Goal: Transaction & Acquisition: Purchase product/service

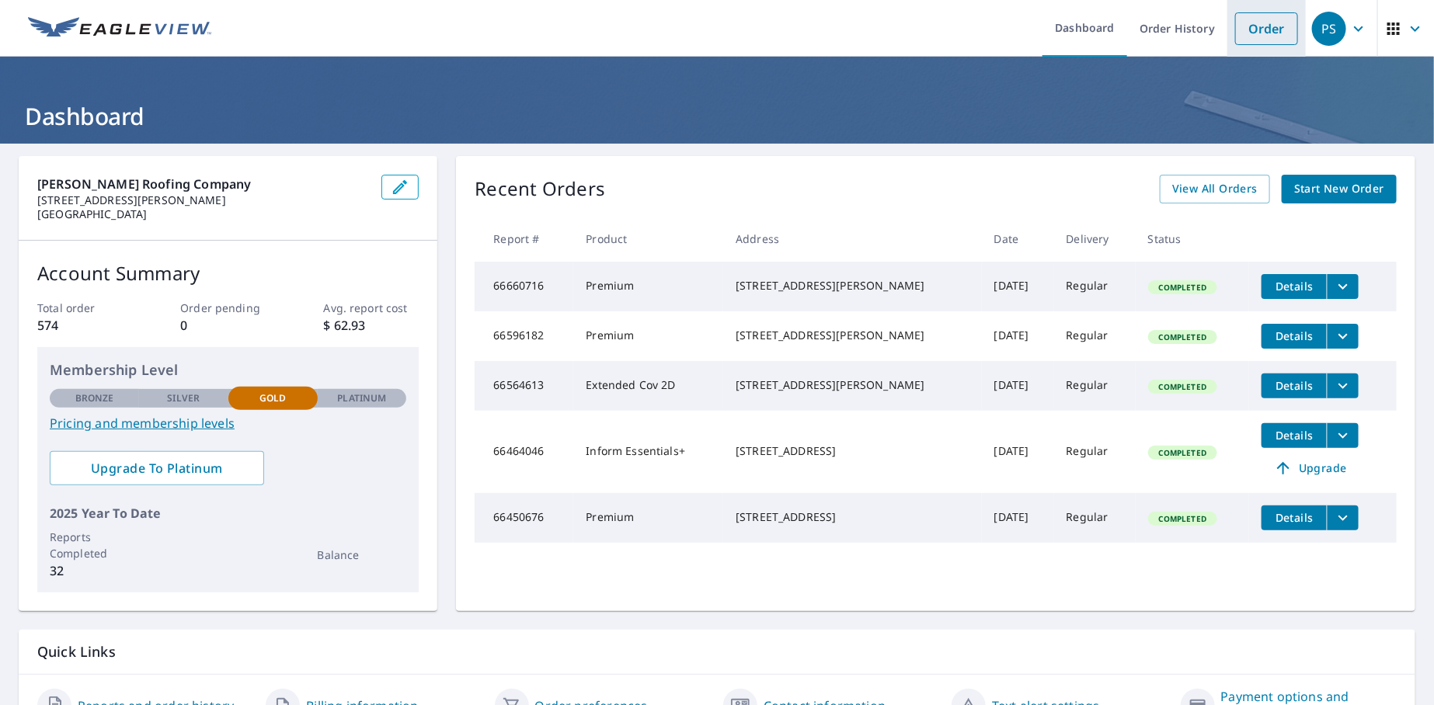
click at [1254, 31] on link "Order" at bounding box center [1266, 28] width 63 height 33
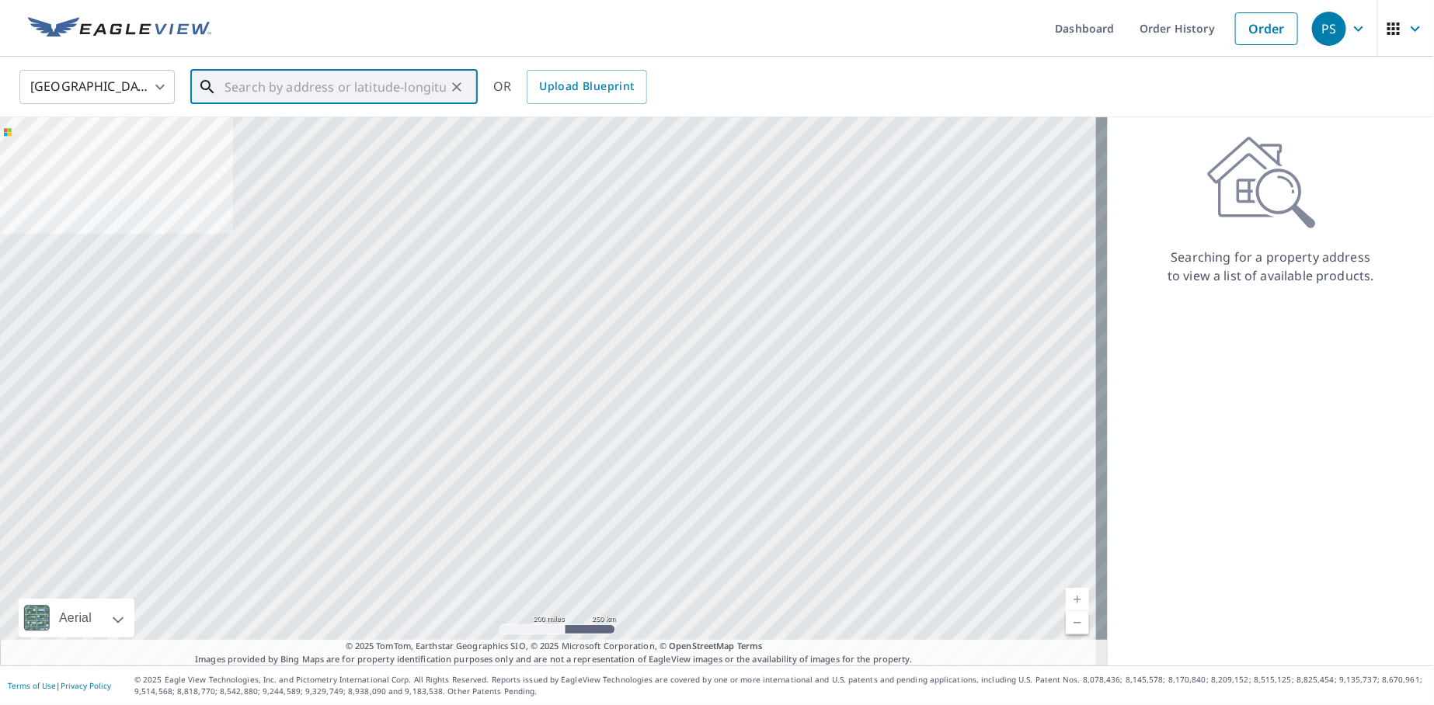
click at [252, 89] on input "text" at bounding box center [334, 86] width 221 height 43
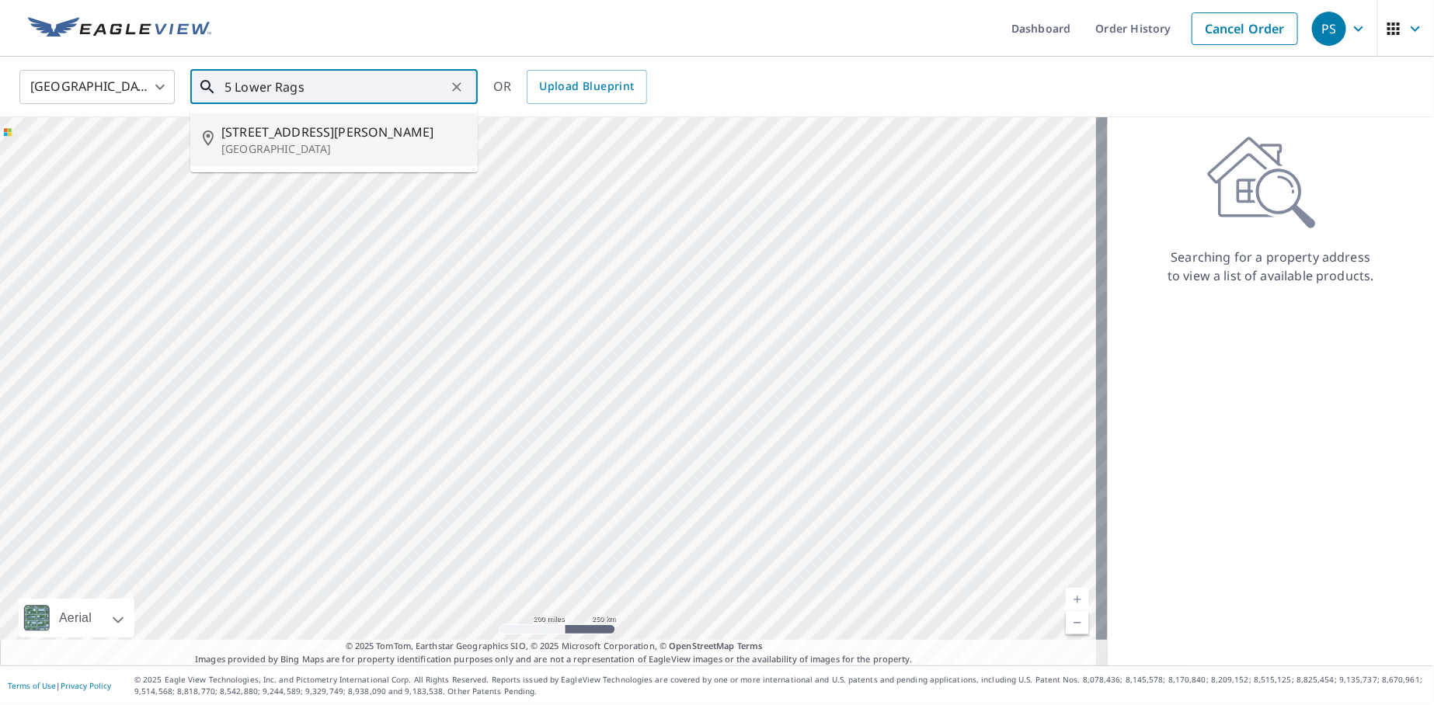
click at [246, 142] on p "[GEOGRAPHIC_DATA]" at bounding box center [343, 149] width 244 height 16
type input "[STREET_ADDRESS][PERSON_NAME][PERSON_NAME]"
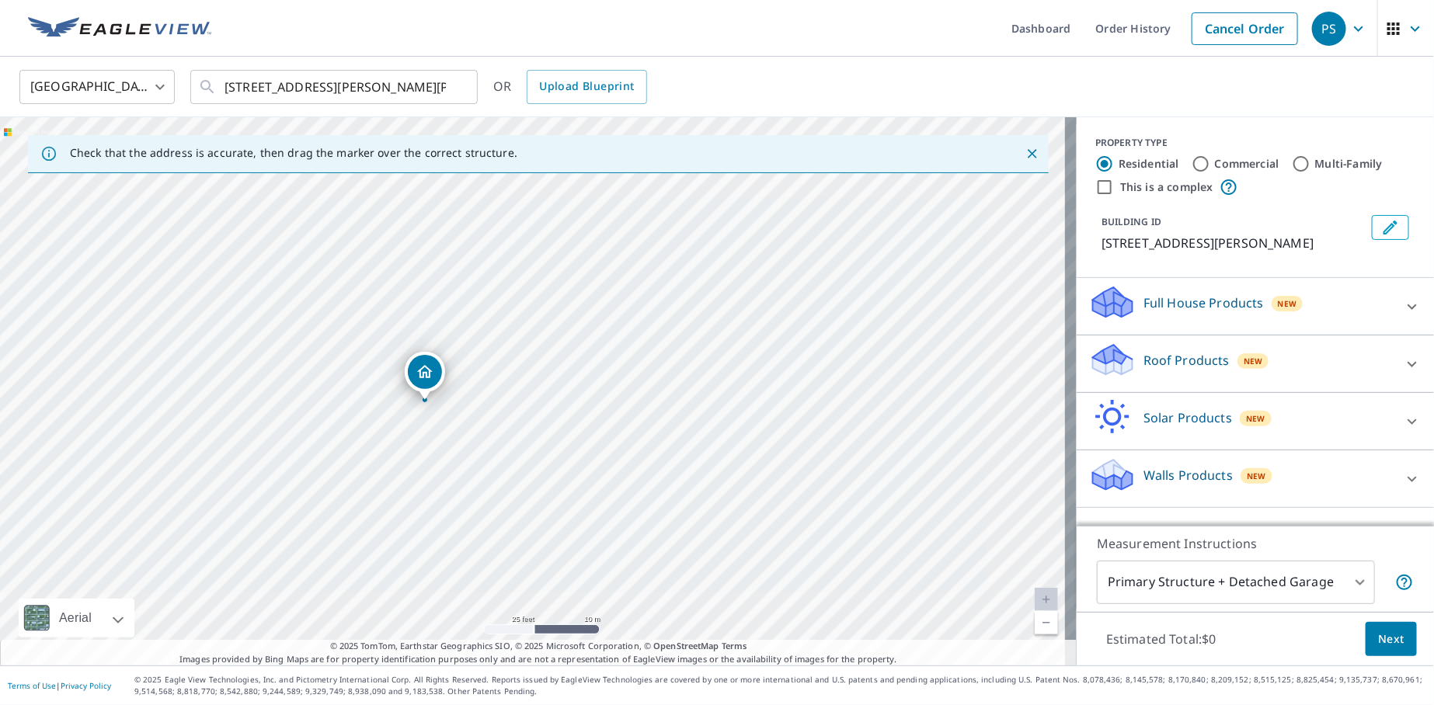
drag, startPoint x: 475, startPoint y: 217, endPoint x: 475, endPoint y: 325, distance: 107.2
click at [475, 325] on div "[STREET_ADDRESS][PERSON_NAME][PERSON_NAME]" at bounding box center [538, 391] width 1077 height 548
click at [1192, 169] on input "Commercial" at bounding box center [1201, 164] width 19 height 19
radio input "true"
type input "4"
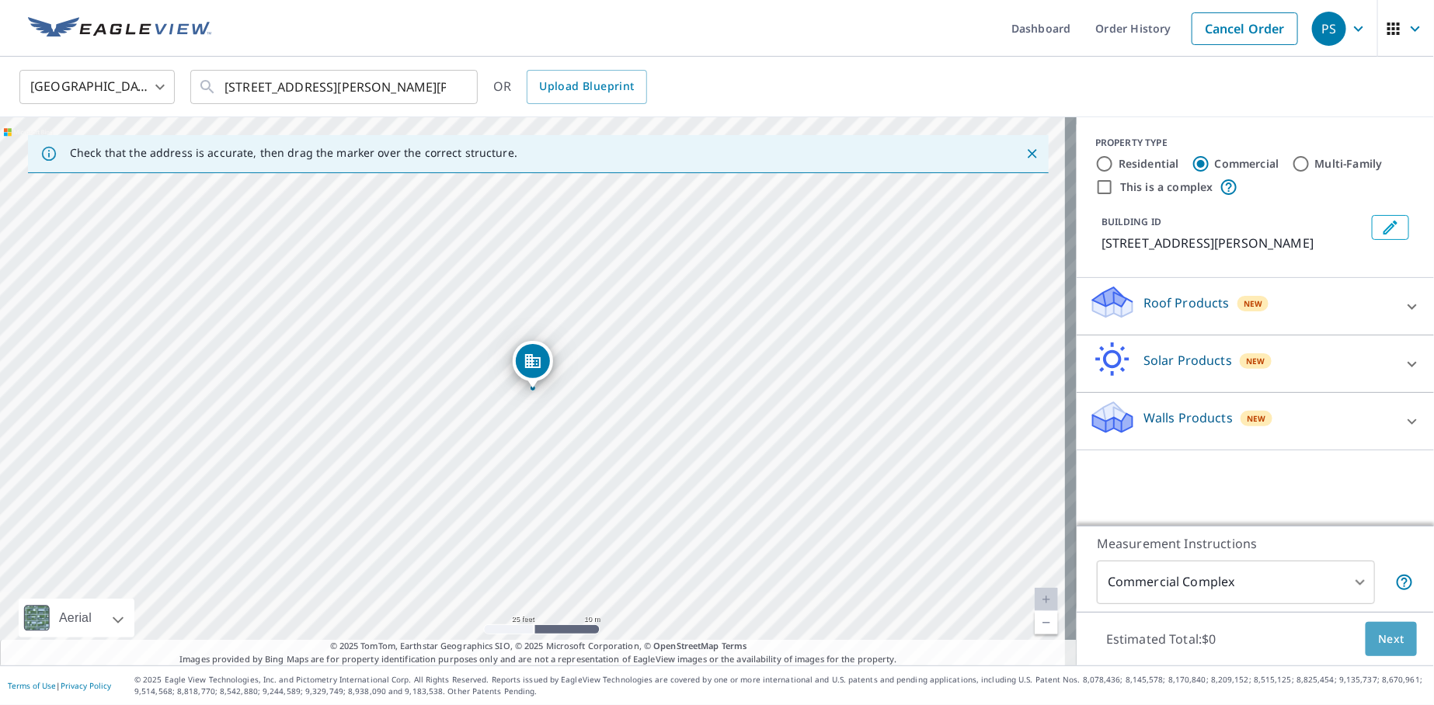
click at [1379, 645] on span "Next" at bounding box center [1391, 639] width 26 height 19
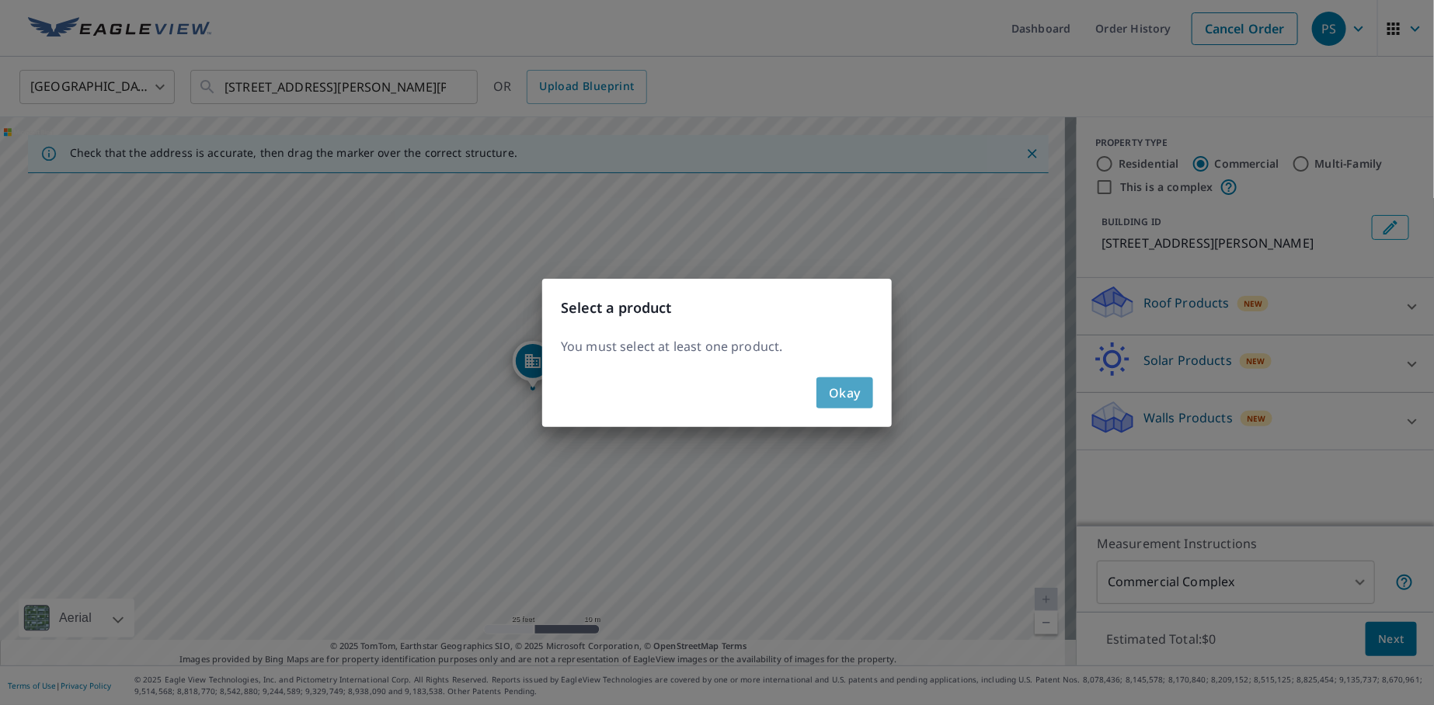
click at [854, 392] on span "Okay" at bounding box center [845, 393] width 32 height 22
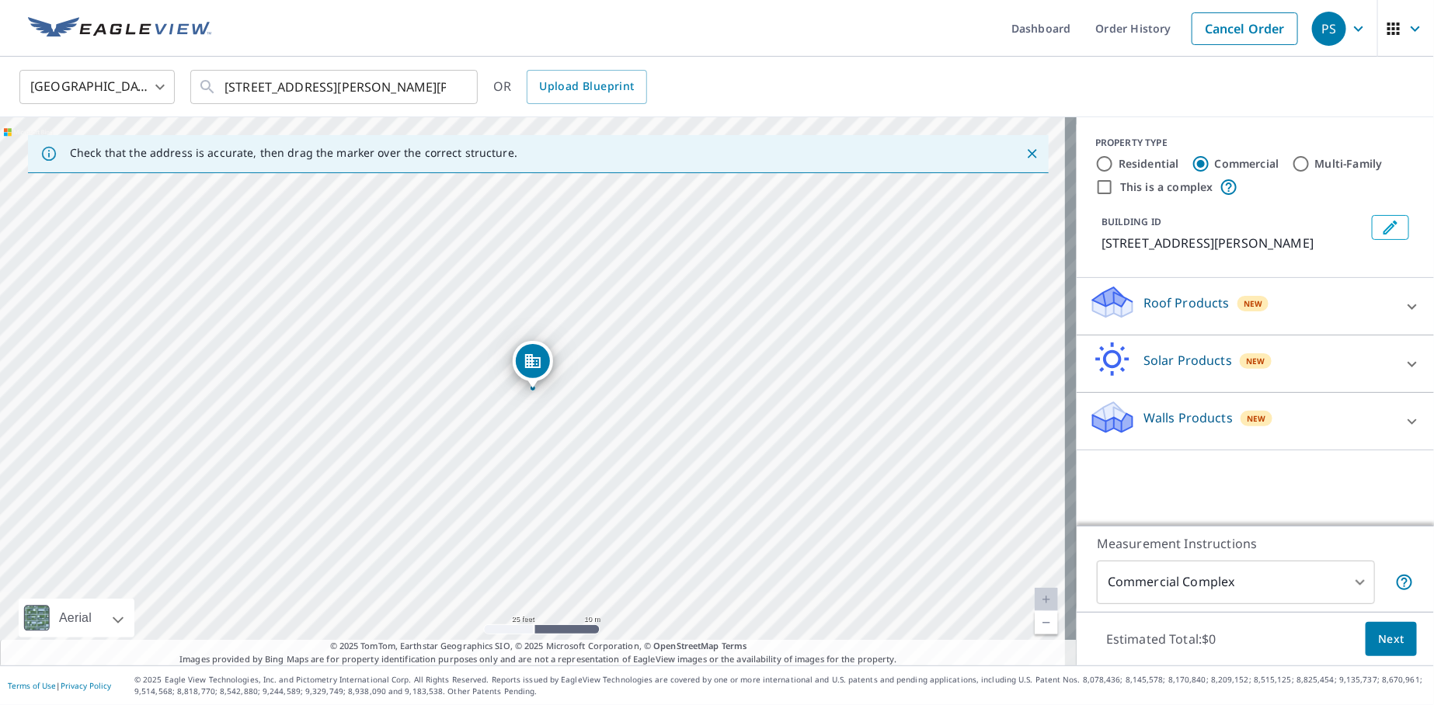
click at [1125, 311] on div "Roof Products New" at bounding box center [1241, 306] width 304 height 44
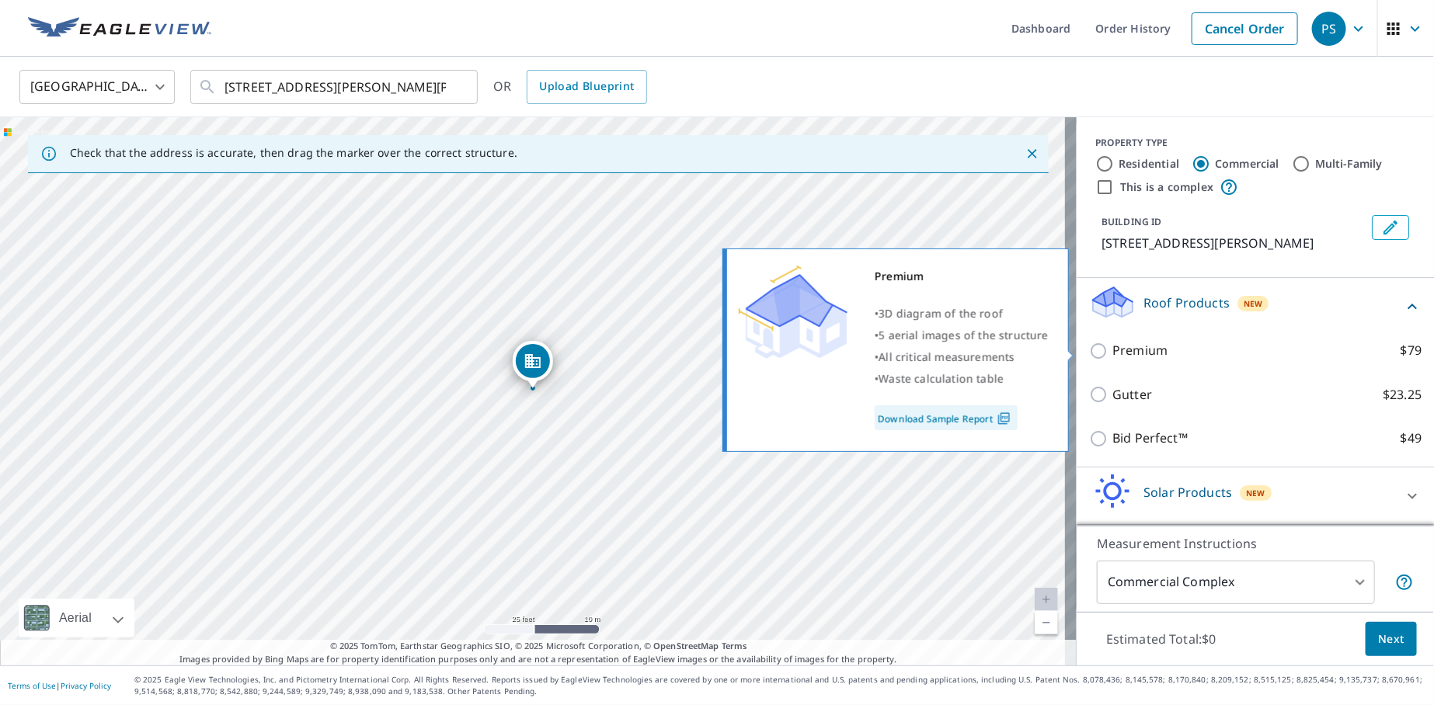
click at [1089, 350] on input "Premium $79" at bounding box center [1100, 351] width 23 height 19
checkbox input "true"
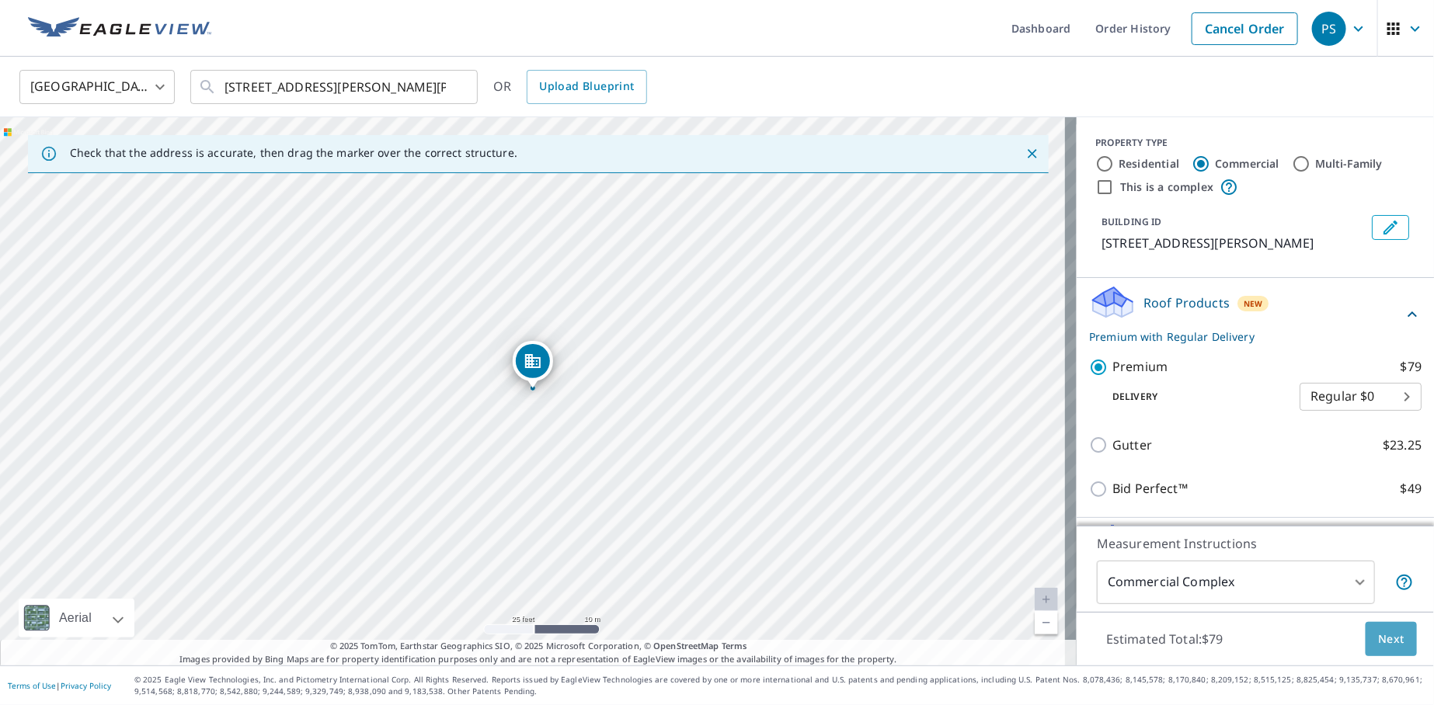
click at [1378, 635] on span "Next" at bounding box center [1391, 639] width 26 height 19
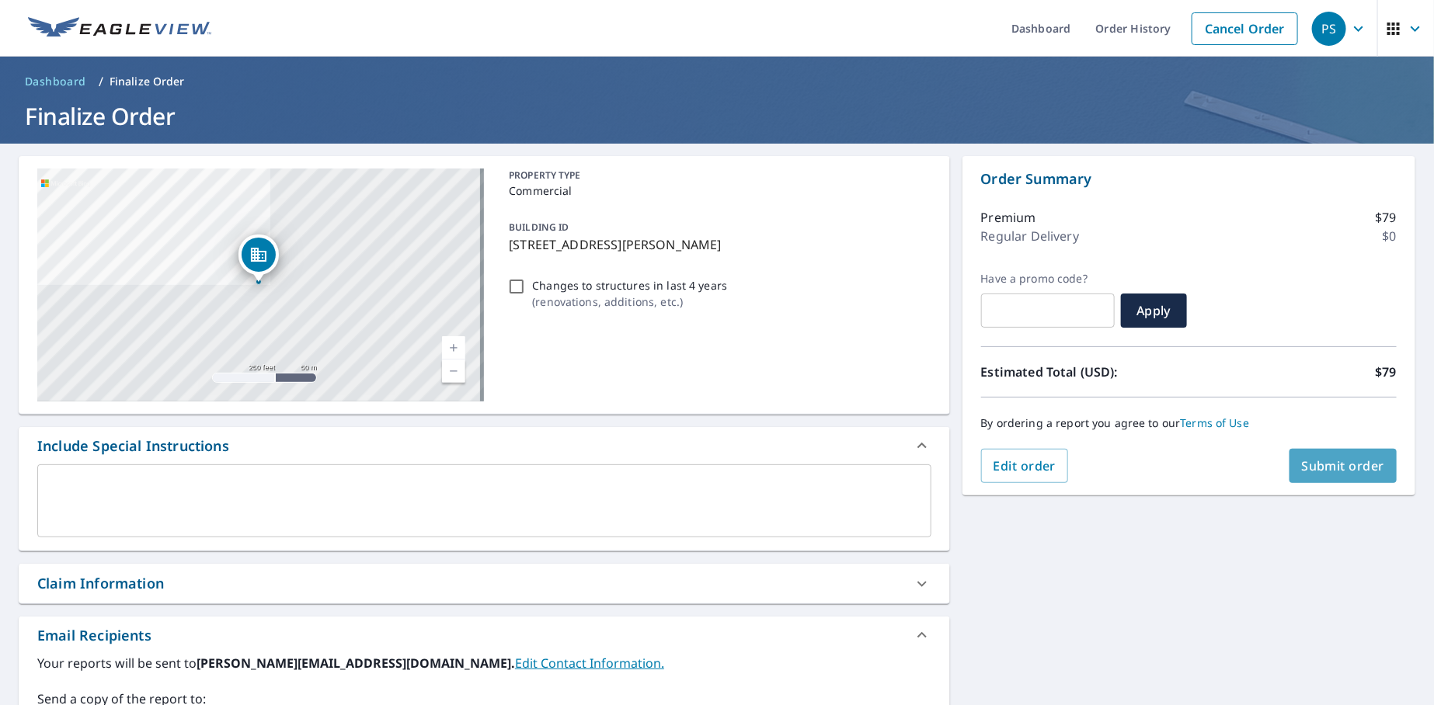
click at [1334, 467] on span "Submit order" at bounding box center [1343, 466] width 83 height 17
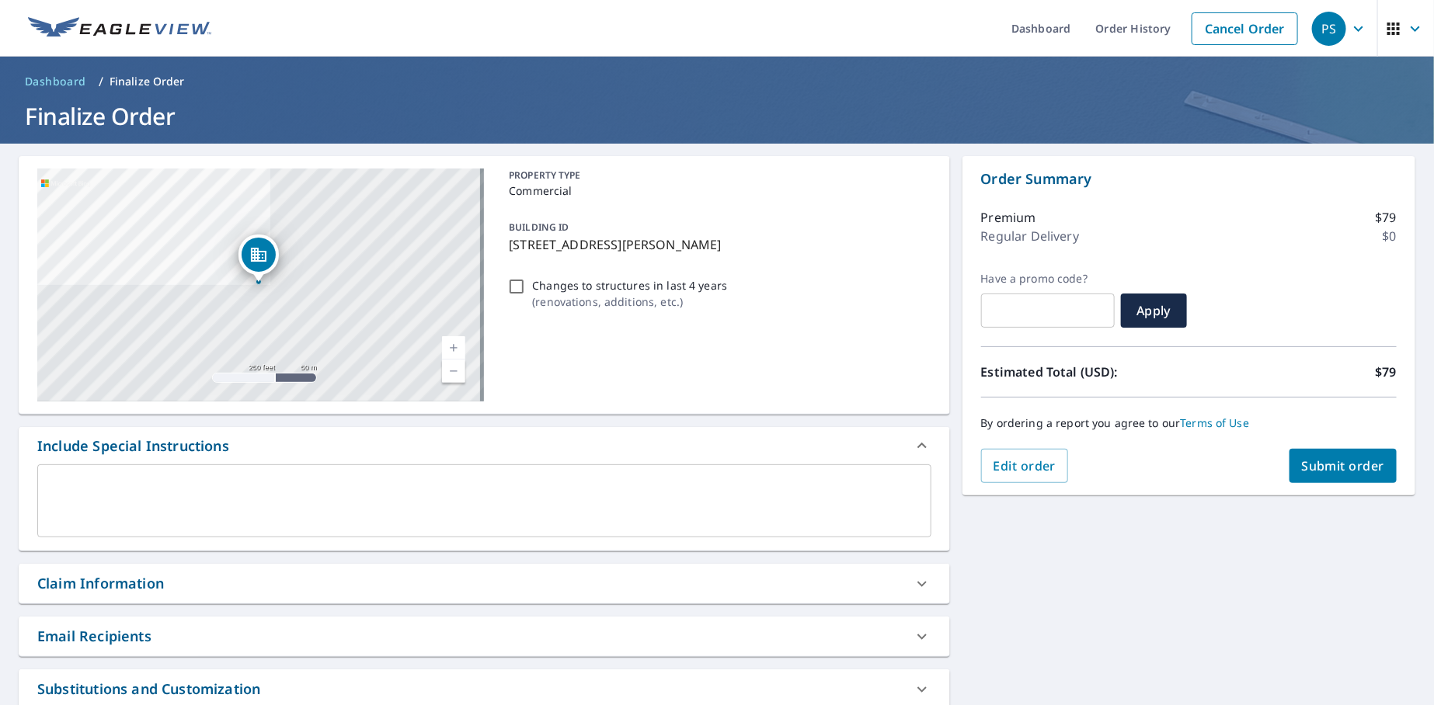
click at [1328, 468] on span "Submit order" at bounding box center [1343, 466] width 83 height 17
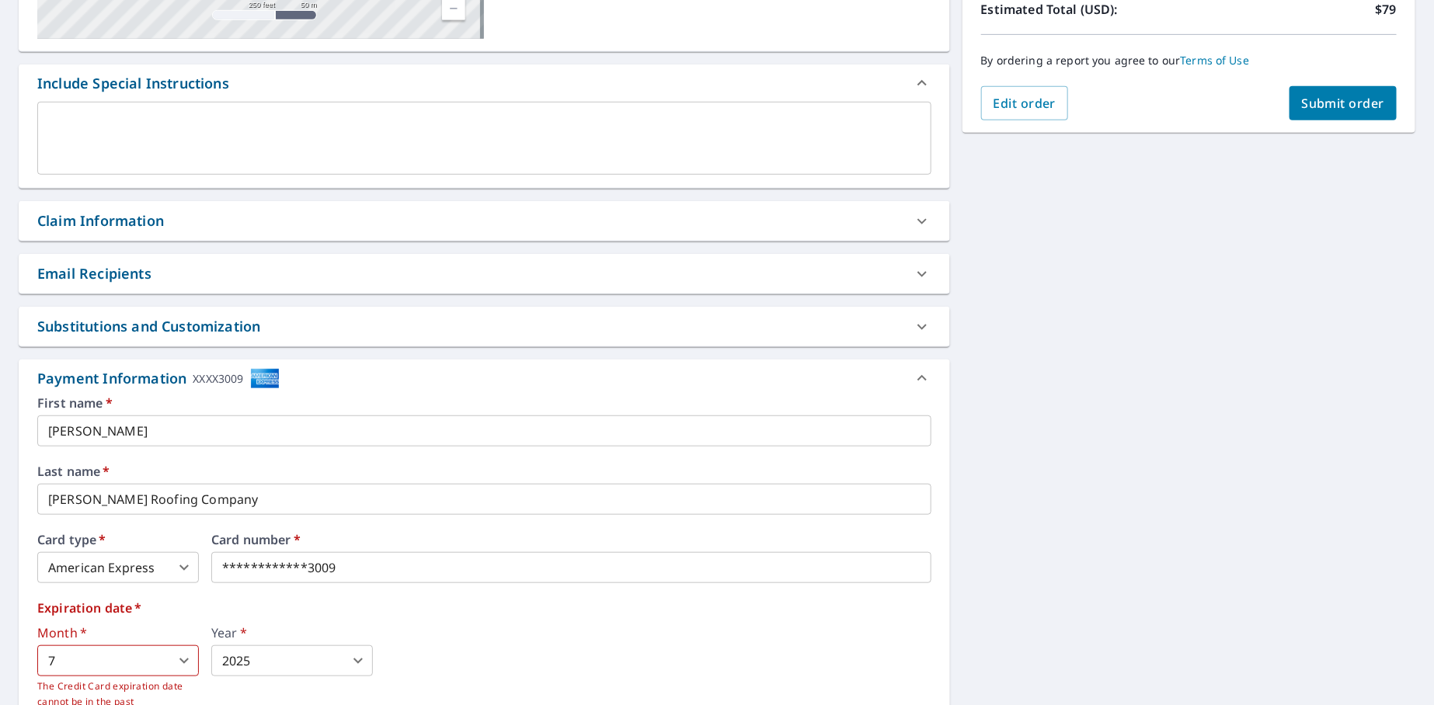
scroll to position [388, 0]
